Goal: Information Seeking & Learning: Check status

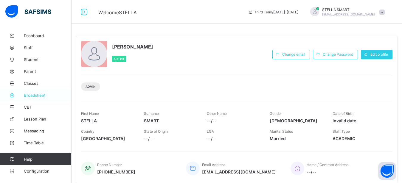
click at [32, 93] on link "Broadsheet" at bounding box center [36, 95] width 72 height 12
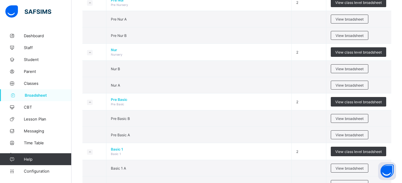
scroll to position [91, 0]
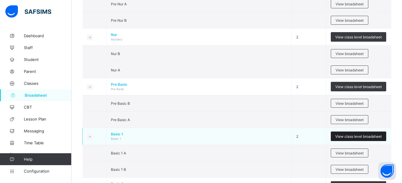
click at [351, 137] on span "View class level broadsheet" at bounding box center [359, 137] width 47 height 4
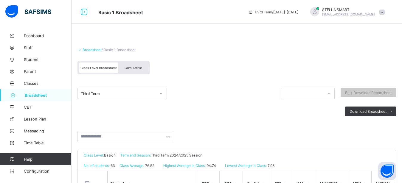
click at [133, 67] on span "Cumulative" at bounding box center [133, 68] width 17 height 4
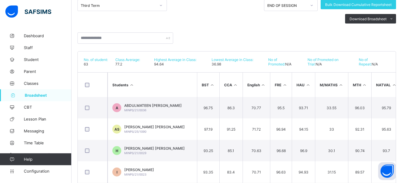
scroll to position [91, 0]
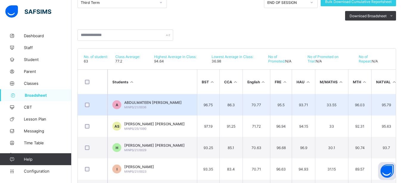
click at [217, 96] on td "96.75" at bounding box center [208, 104] width 22 height 21
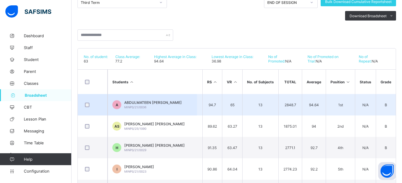
scroll to position [0, 282]
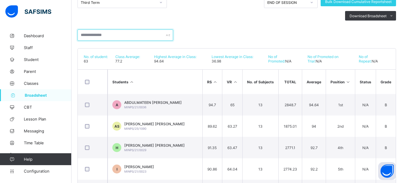
click at [85, 36] on input "text" at bounding box center [126, 35] width 96 height 11
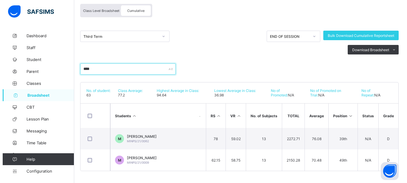
scroll to position [0, 277]
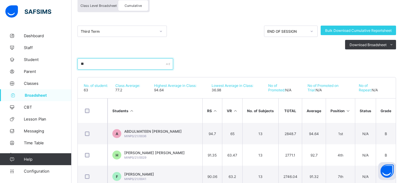
type input "*"
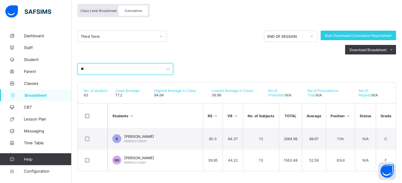
type input "*"
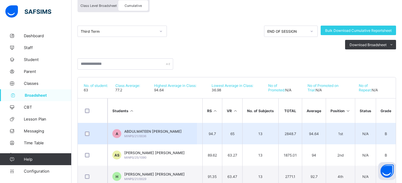
click at [151, 132] on span "ABDULMATEEN [PERSON_NAME]" at bounding box center [153, 131] width 58 height 4
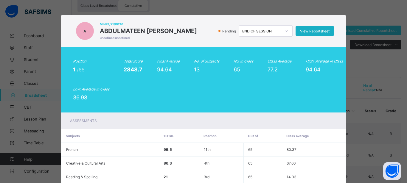
click at [305, 31] on span "View Reportsheet" at bounding box center [315, 31] width 30 height 4
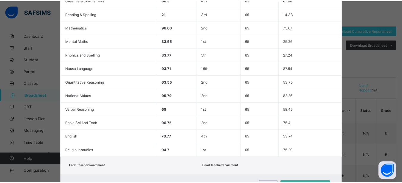
scroll to position [192, 0]
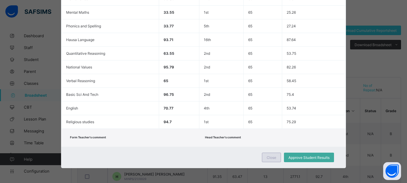
click at [270, 156] on span "Close" at bounding box center [272, 158] width 10 height 4
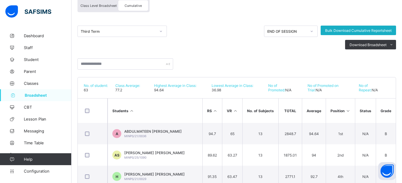
click at [346, 33] on div "Bulk Download Cumulative Reportsheet" at bounding box center [358, 31] width 75 height 10
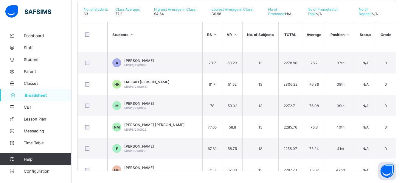
scroll to position [698, 277]
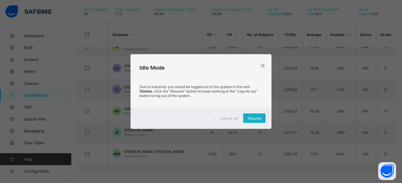
click at [251, 119] on span "Resume" at bounding box center [254, 118] width 13 height 4
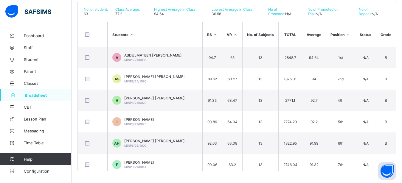
scroll to position [0, 282]
click at [35, 172] on span "Configuration" at bounding box center [47, 171] width 47 height 5
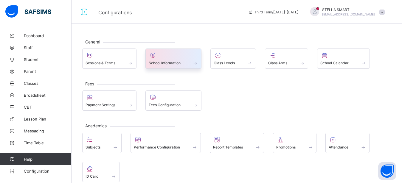
click at [177, 57] on div at bounding box center [174, 55] width 50 height 7
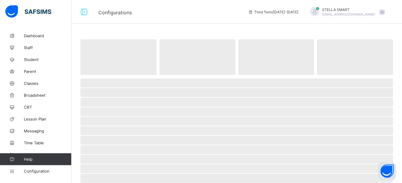
select select "**"
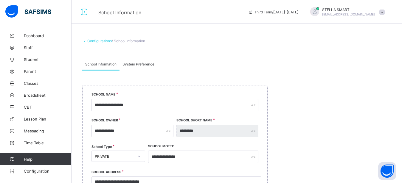
click at [140, 63] on span "System Preference" at bounding box center [139, 64] width 32 height 4
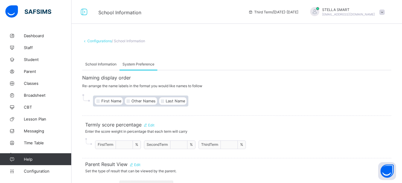
scroll to position [15, 0]
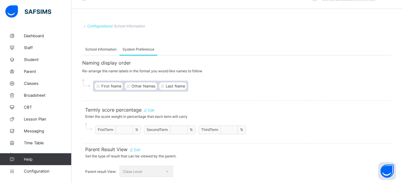
click at [101, 47] on span "School Information" at bounding box center [100, 49] width 31 height 4
